Goal: Task Accomplishment & Management: Use online tool/utility

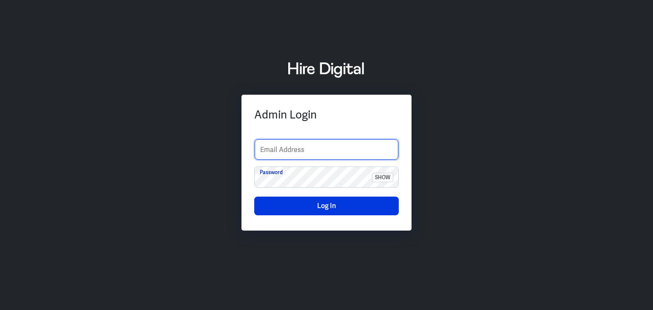
click at [263, 150] on input "text" at bounding box center [327, 149] width 144 height 20
type input "finance-admin"
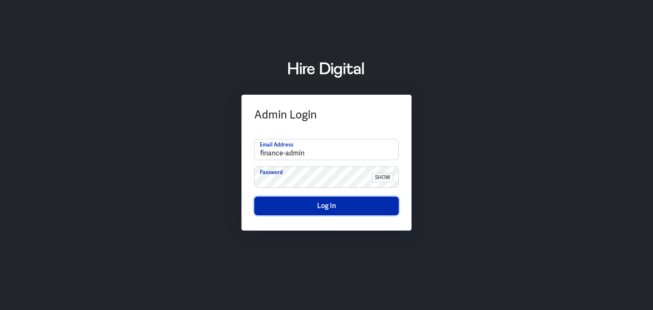
click at [325, 209] on button "Log In" at bounding box center [326, 206] width 144 height 19
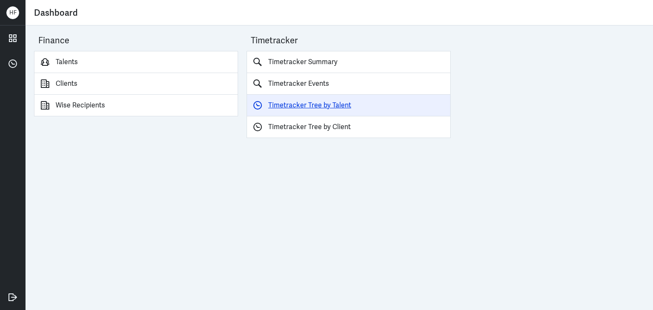
click at [309, 105] on link "Timetracker Tree by Talent" at bounding box center [348, 106] width 204 height 22
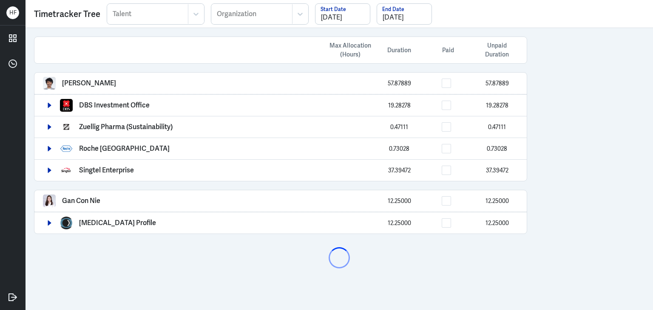
click at [632, 178] on div "Max Allocation (Hours) Duration Paid Unpaid Duration Arief Bahari 57.87889 57.8…" at bounding box center [338, 169] width 627 height 282
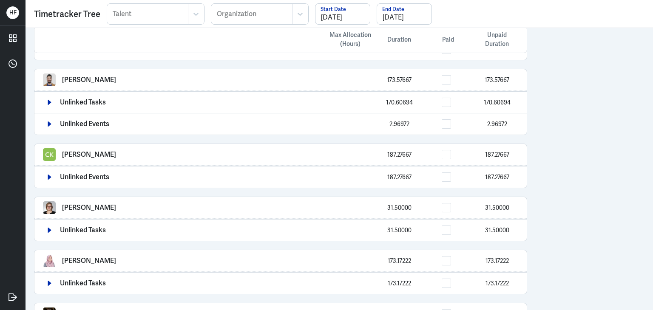
scroll to position [427, 0]
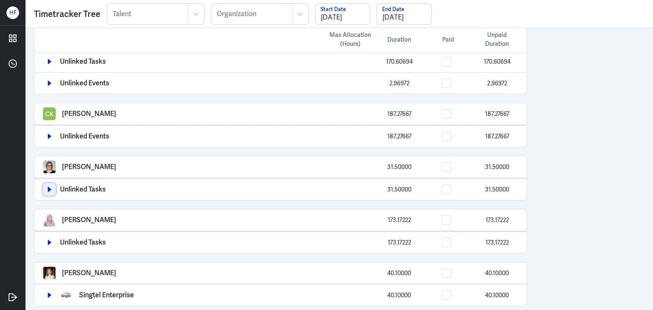
click at [46, 187] on icon "button" at bounding box center [49, 190] width 6 height 6
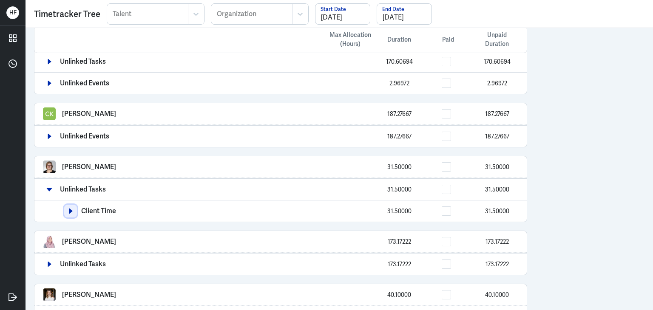
click at [72, 210] on icon "button" at bounding box center [71, 211] width 6 height 6
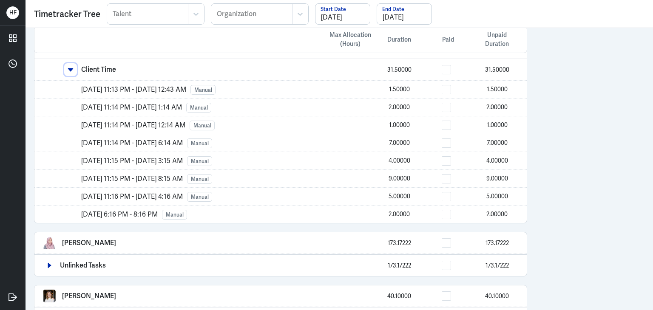
scroll to position [548, 0]
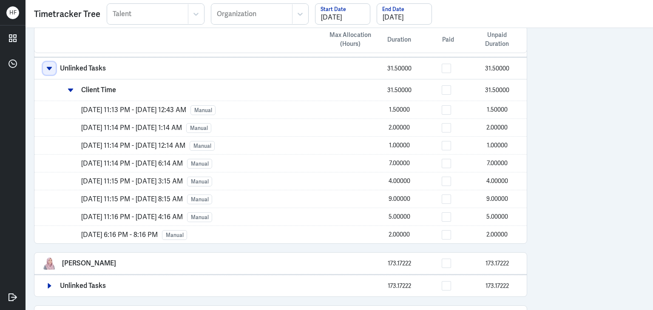
click at [48, 67] on icon "button" at bounding box center [49, 68] width 5 height 3
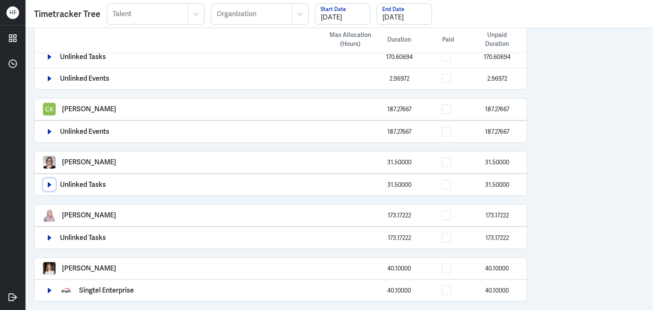
scroll to position [427, 0]
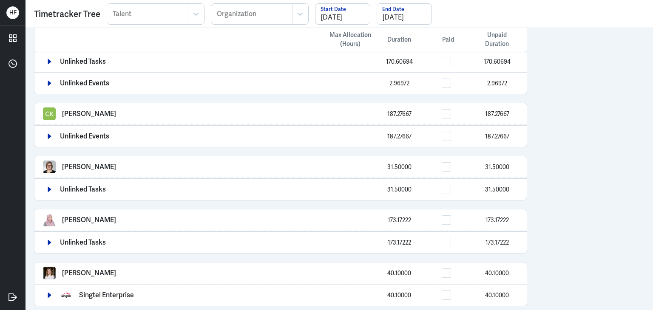
click at [613, 206] on div "Max Allocation (Hours) Duration Paid Unpaid Duration Arief Bahari 57.87889 57.8…" at bounding box center [338, 169] width 627 height 282
